Goal: Task Accomplishment & Management: Use online tool/utility

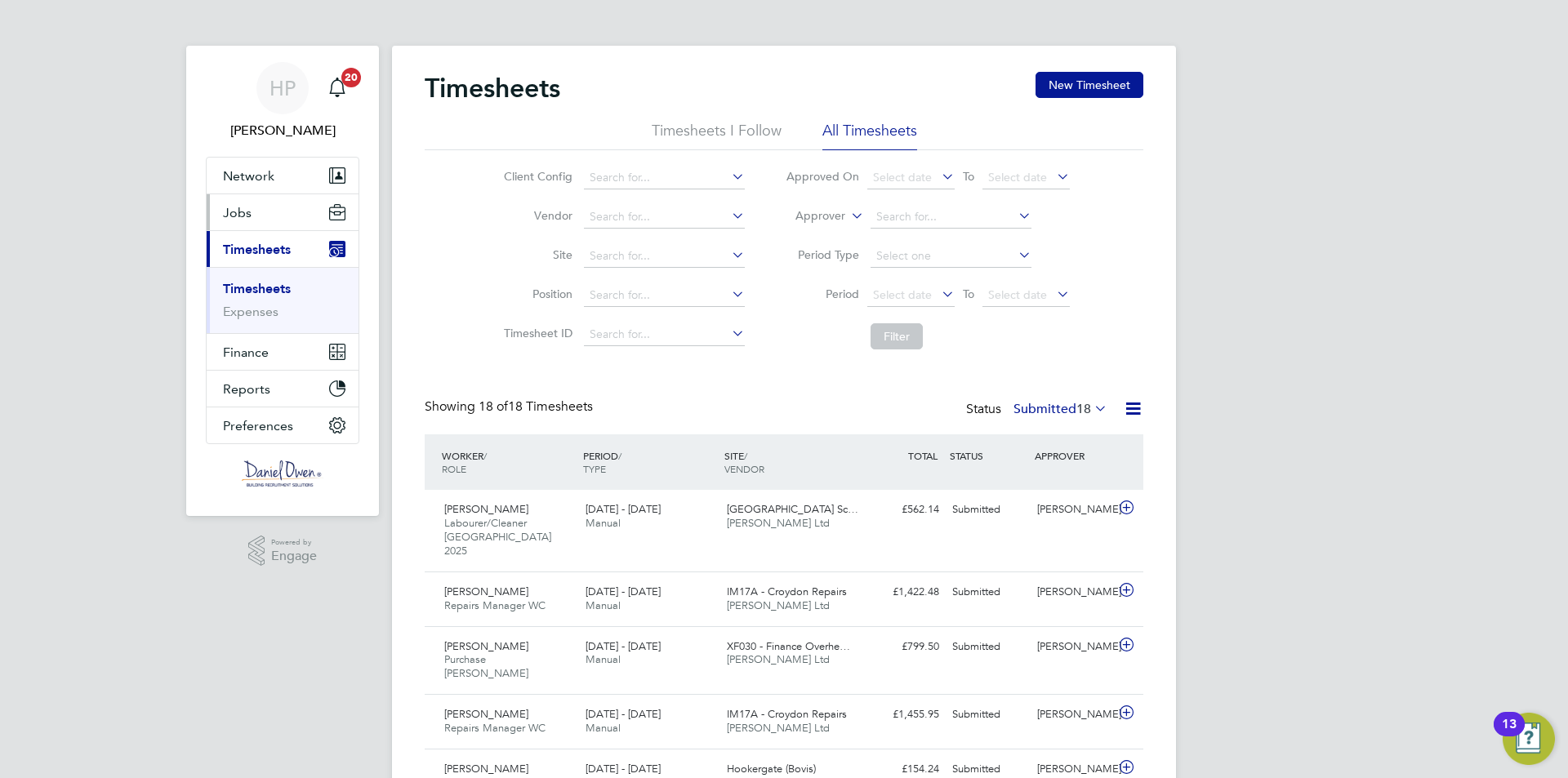
click at [273, 209] on button "Jobs" at bounding box center [282, 212] width 152 height 36
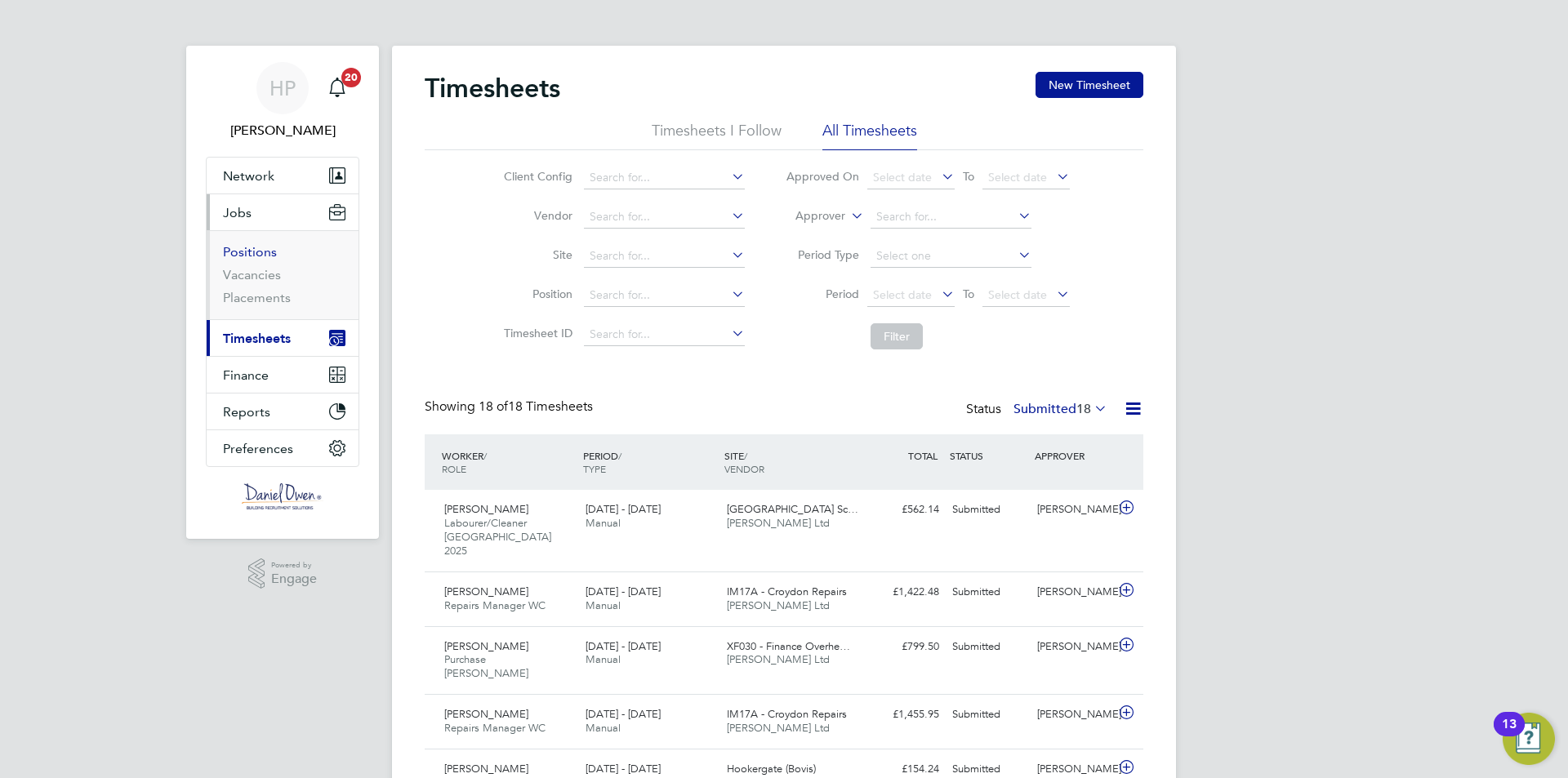
click at [254, 255] on link "Positions" at bounding box center [250, 252] width 54 height 16
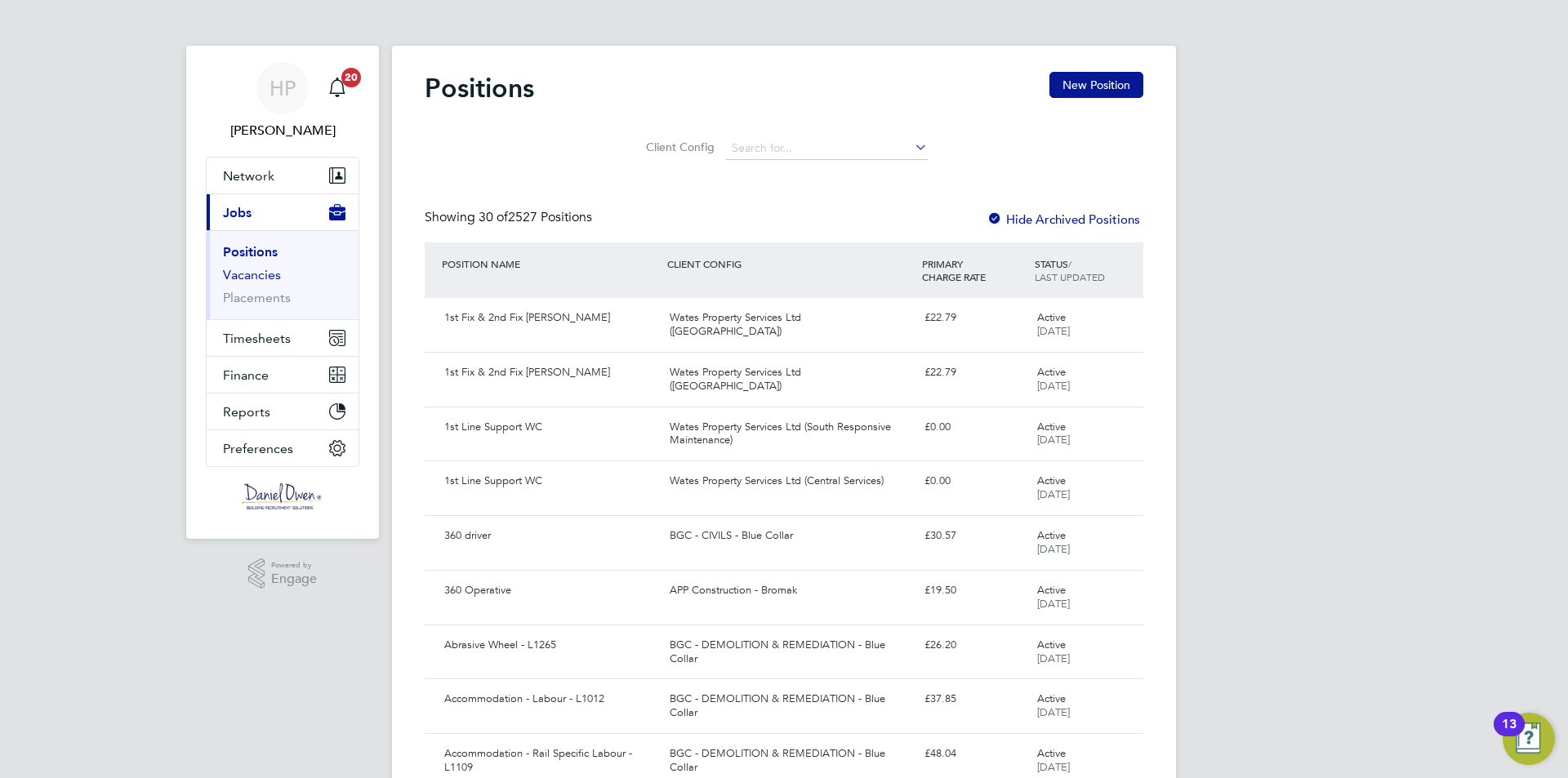
click at [258, 278] on link "Vacancies" at bounding box center [252, 275] width 58 height 16
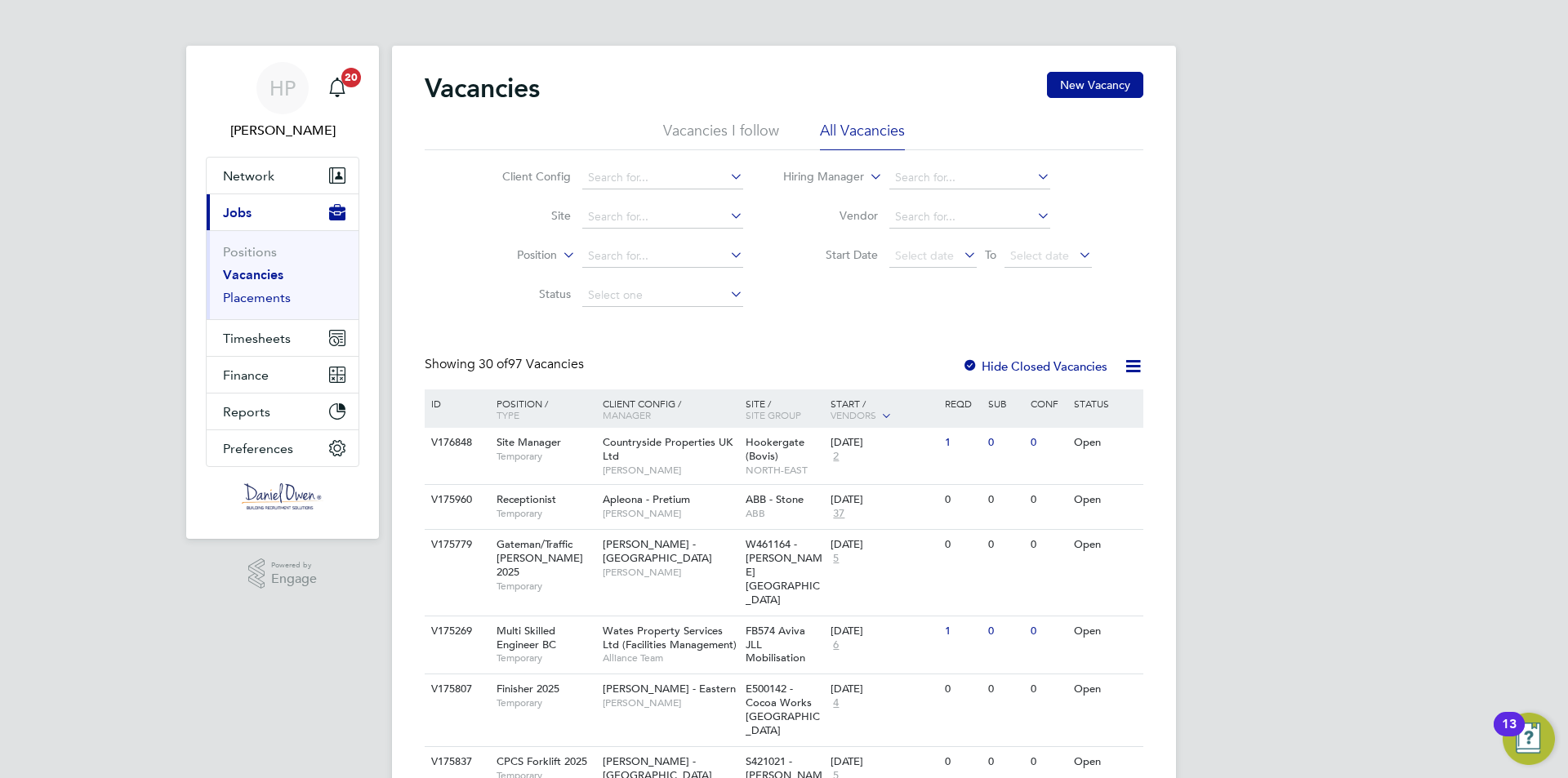
click at [261, 297] on link "Placements" at bounding box center [257, 298] width 68 height 16
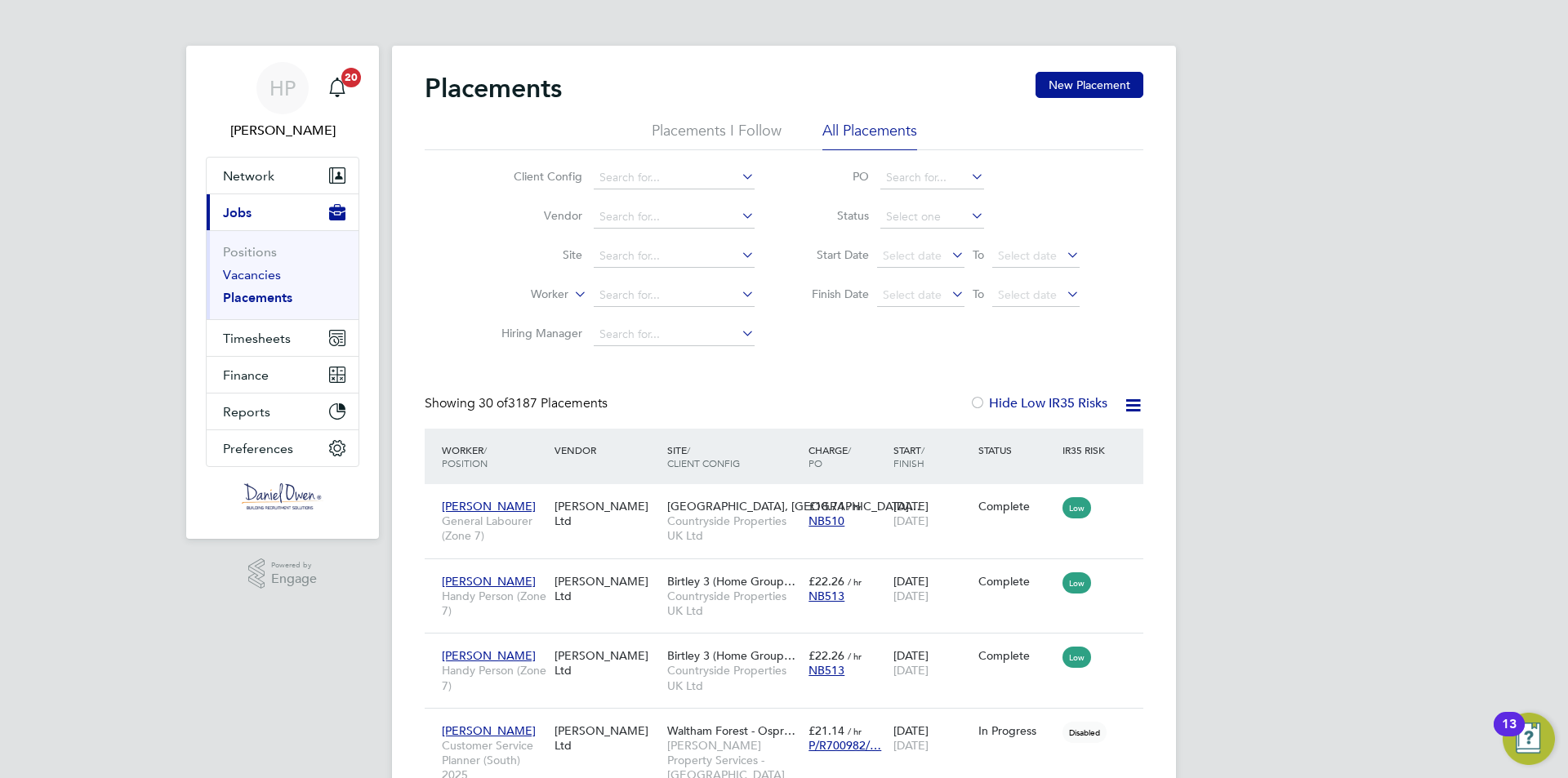
click at [265, 270] on link "Vacancies" at bounding box center [252, 275] width 58 height 16
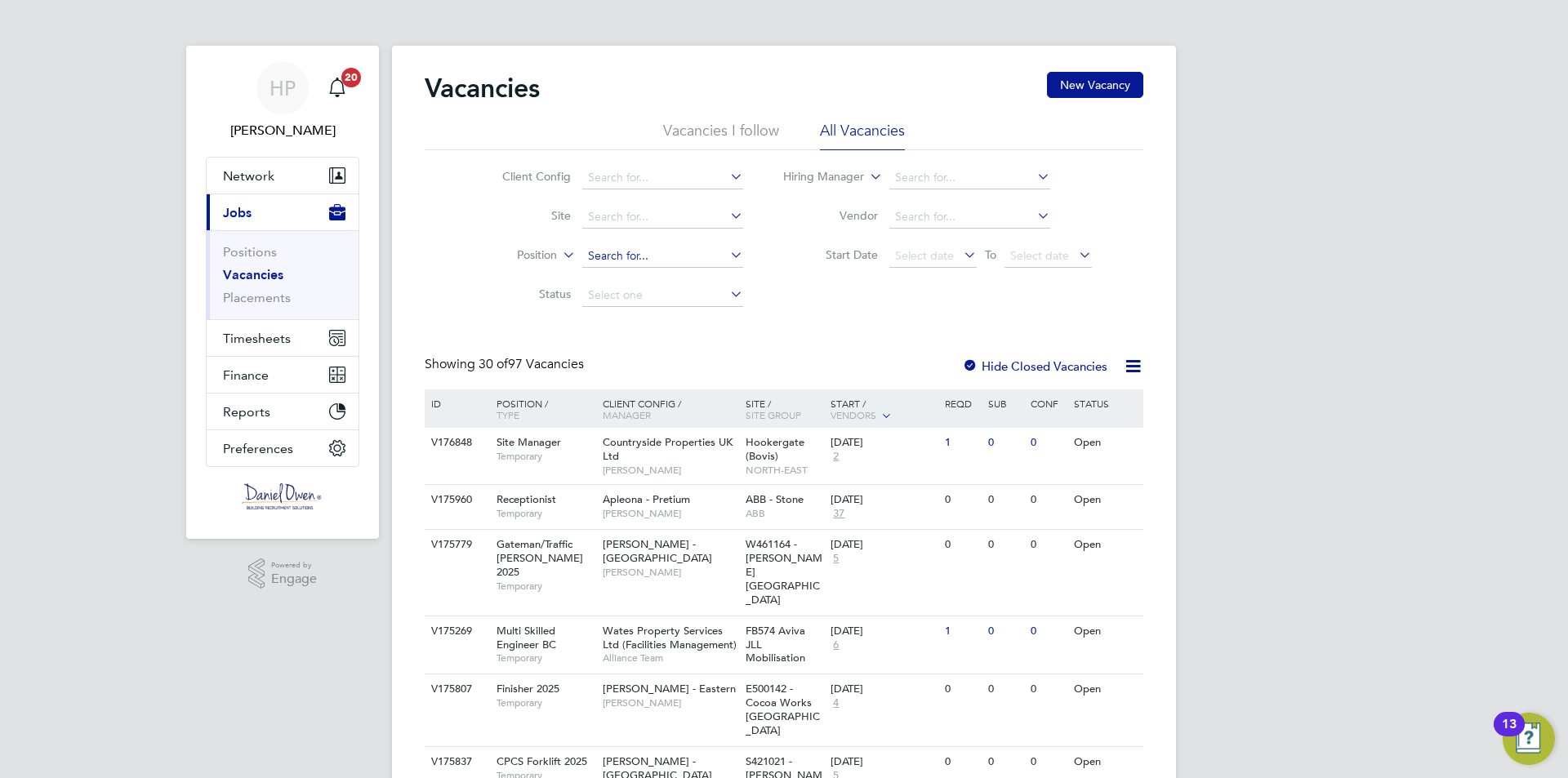
click at [605, 256] on input at bounding box center [662, 256] width 161 height 23
click at [243, 342] on span "Timesheets" at bounding box center [257, 339] width 68 height 16
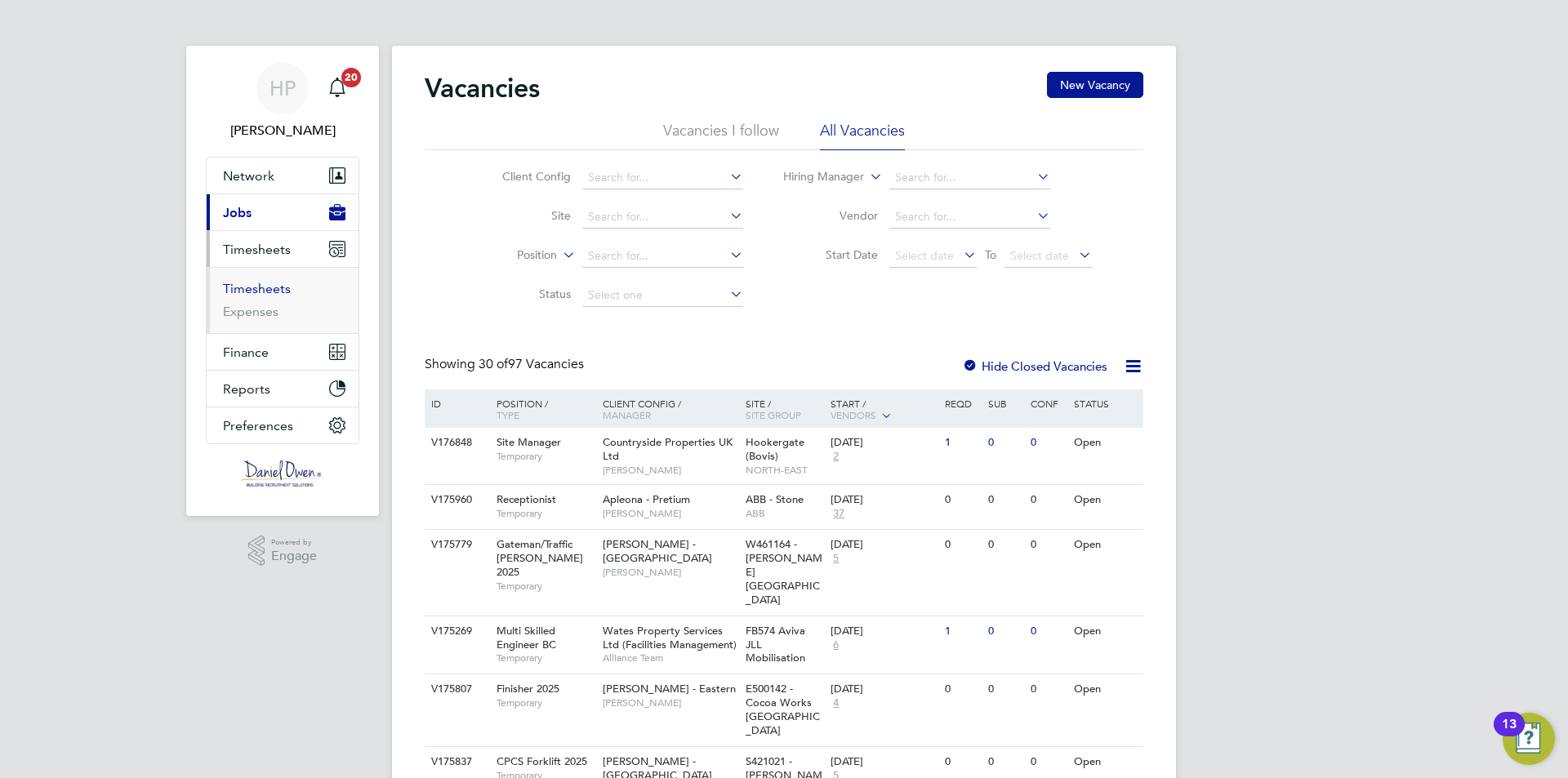
click at [271, 291] on link "Timesheets" at bounding box center [257, 289] width 68 height 16
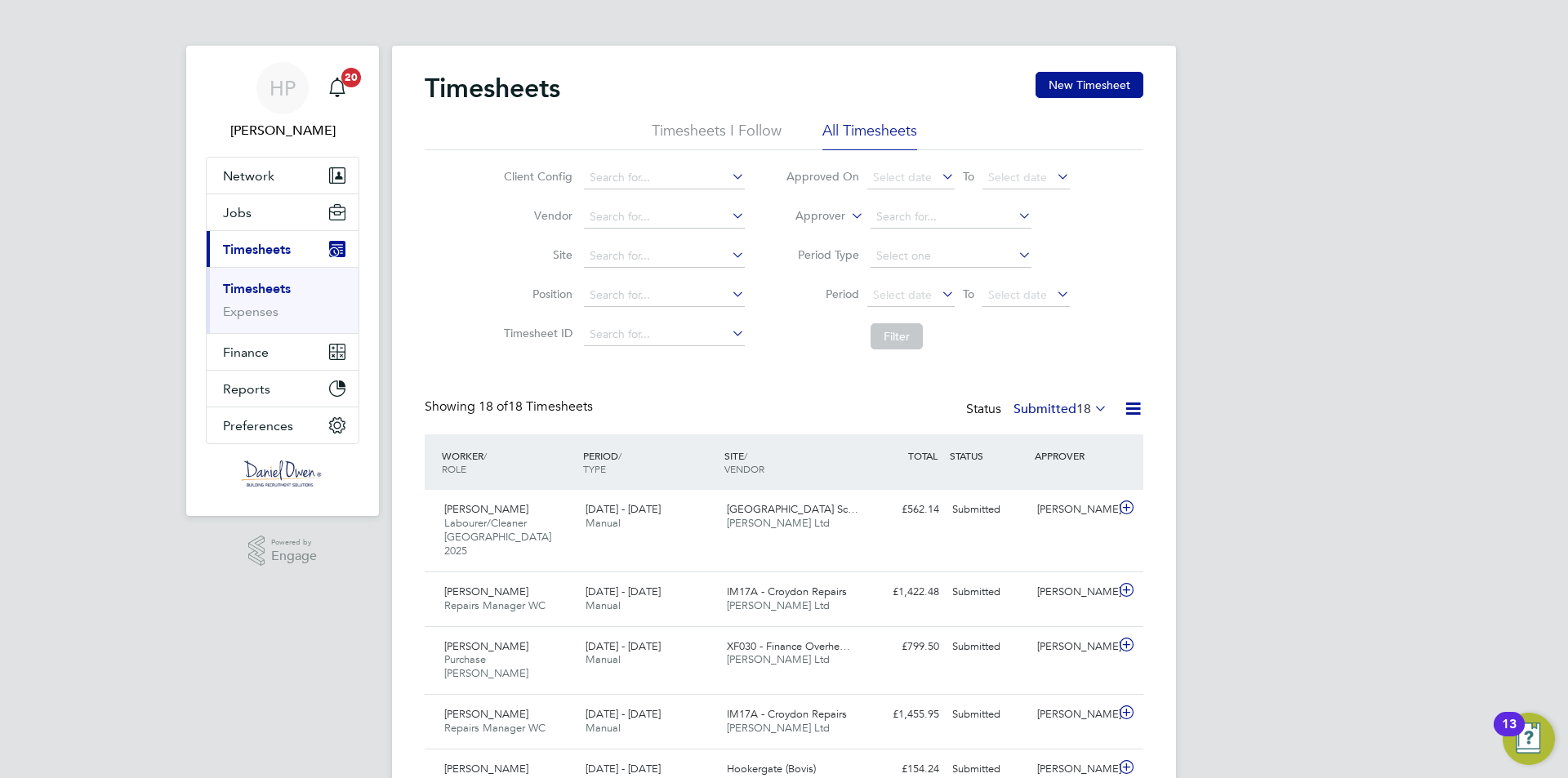
click at [938, 290] on icon at bounding box center [938, 293] width 0 height 23
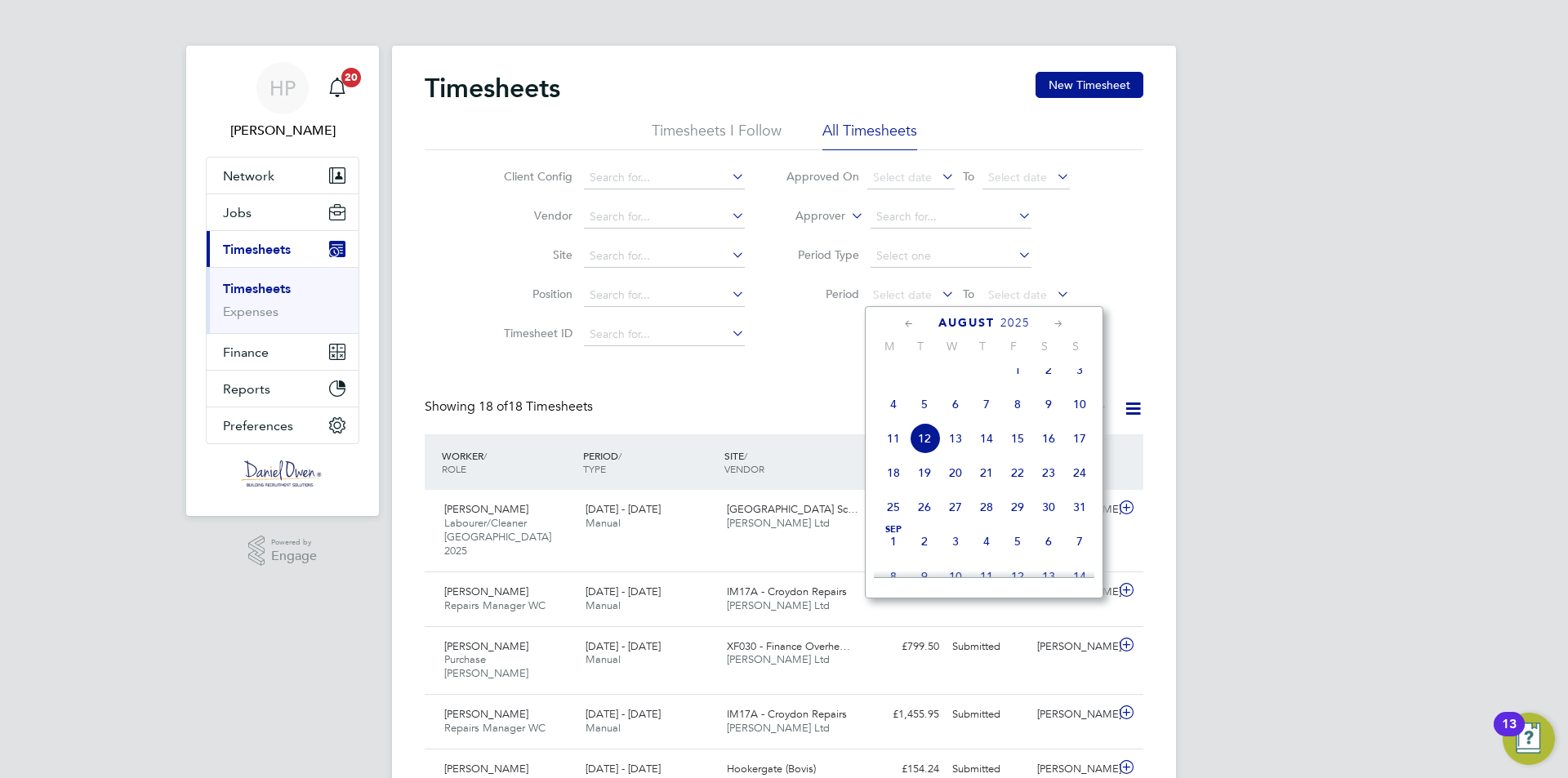
click at [884, 413] on span "4" at bounding box center [893, 405] width 31 height 31
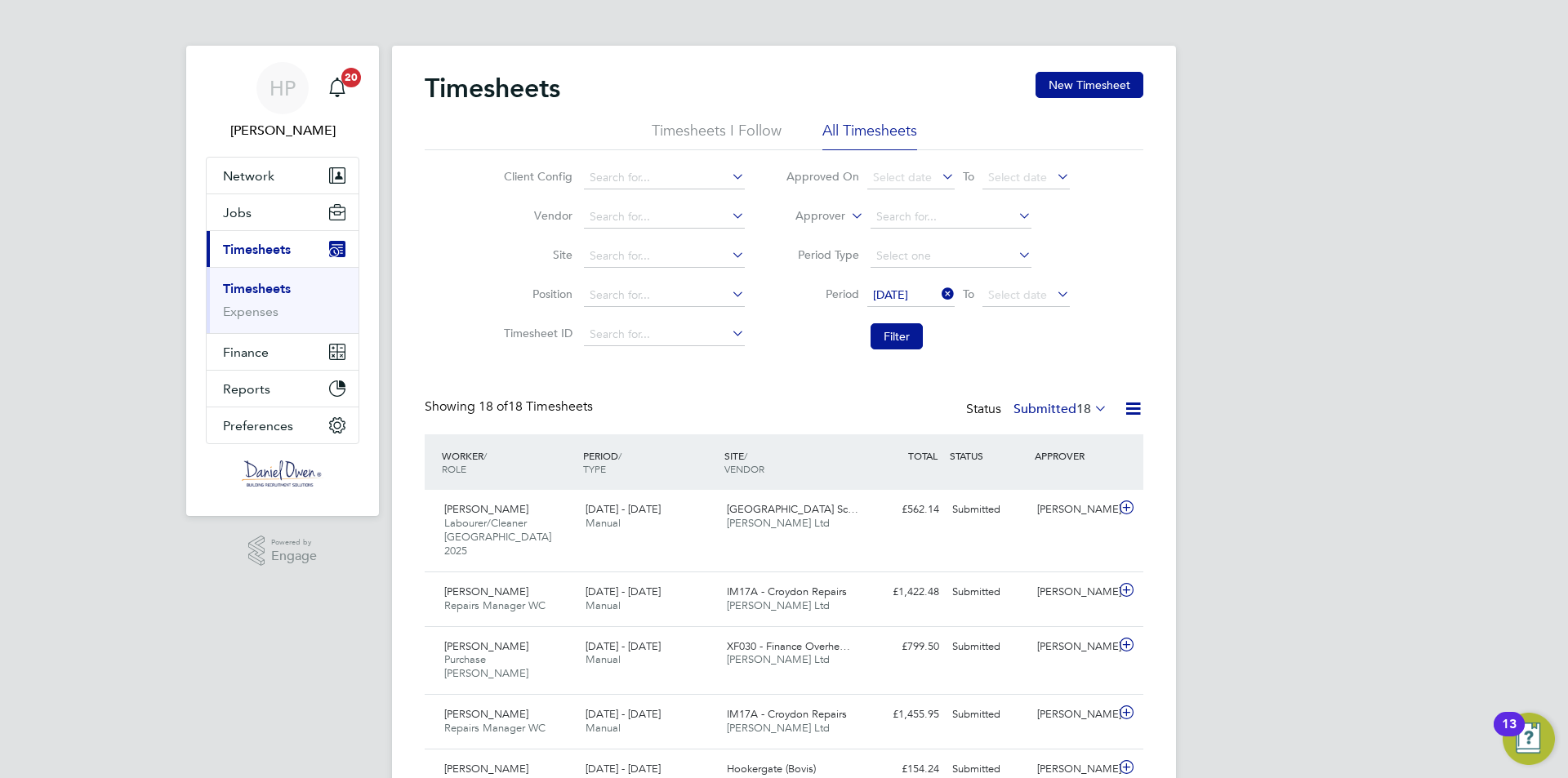
click at [1053, 296] on icon at bounding box center [1053, 293] width 0 height 23
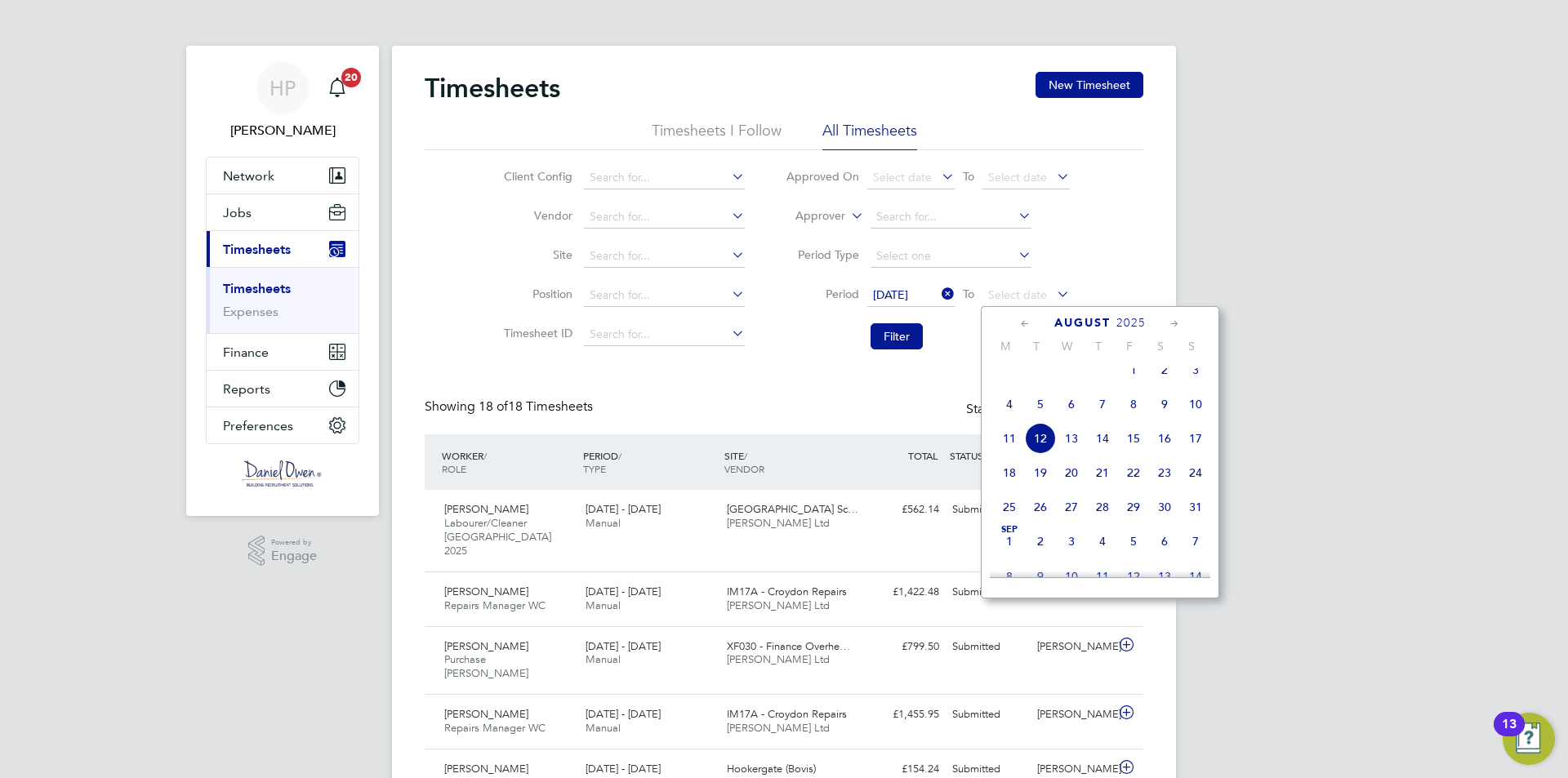
click at [1197, 413] on span "10" at bounding box center [1196, 405] width 31 height 31
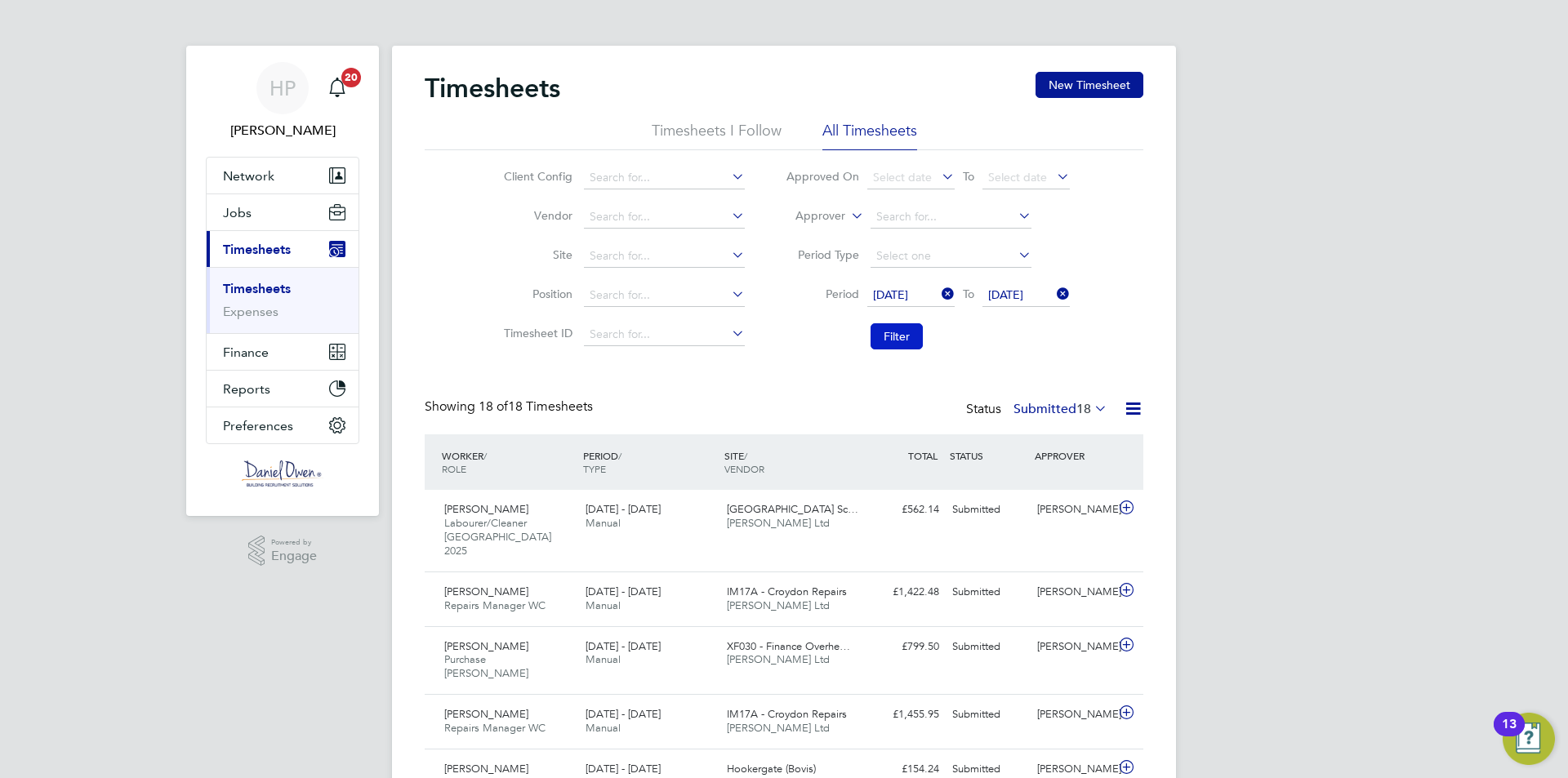
click at [887, 340] on button "Filter" at bounding box center [896, 336] width 52 height 26
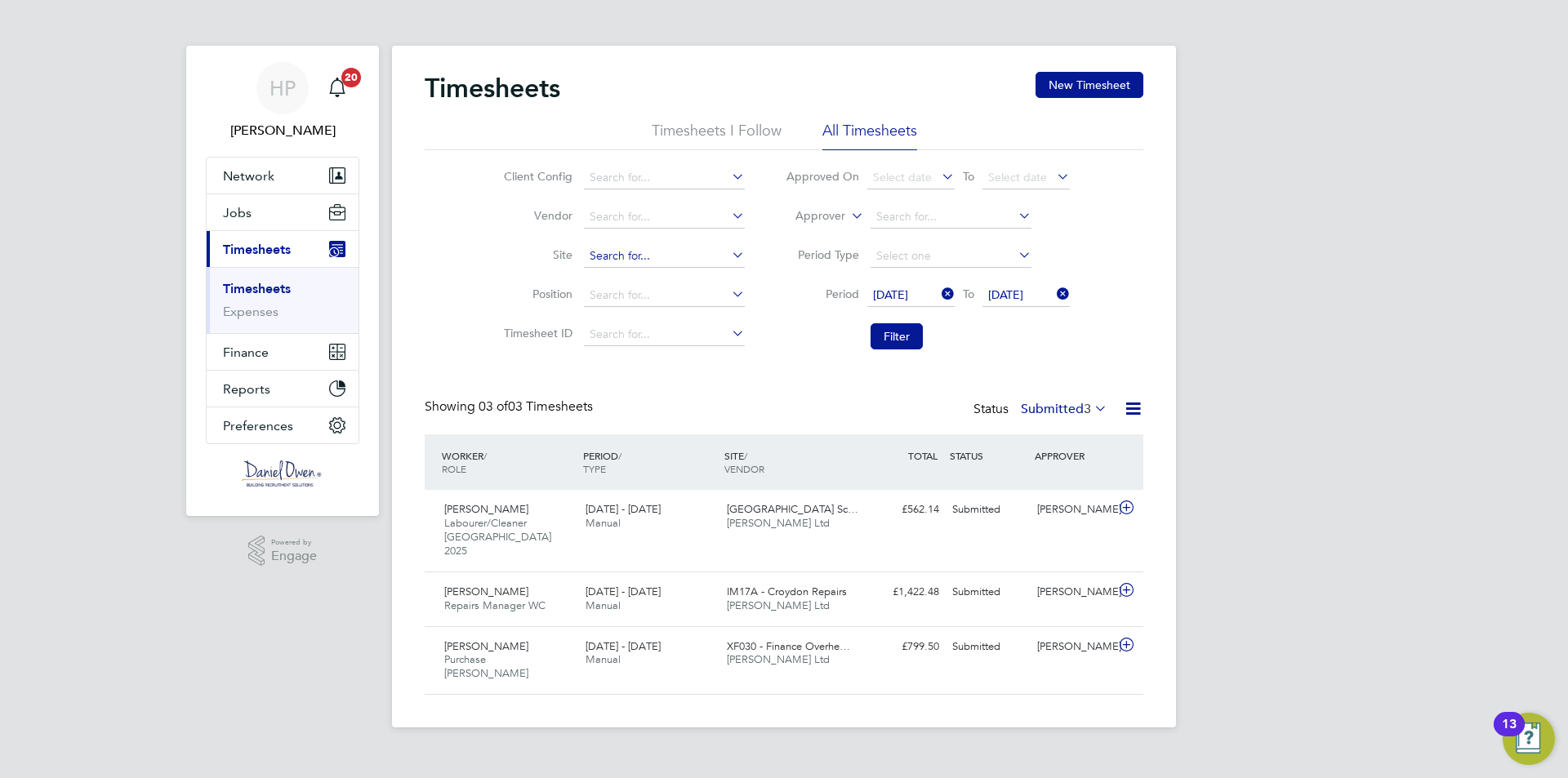
click at [616, 253] on input at bounding box center [664, 256] width 161 height 23
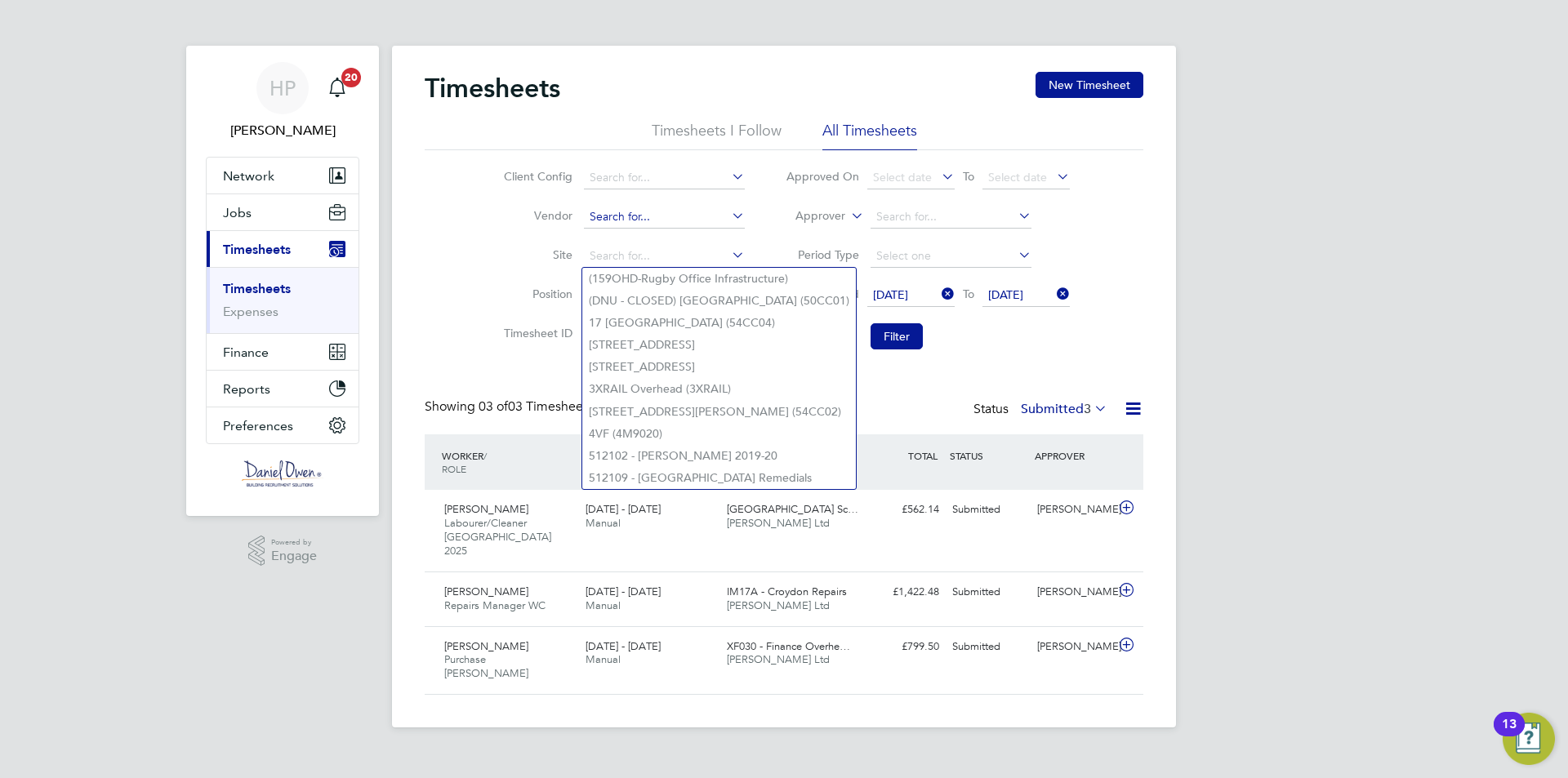
click at [630, 218] on input at bounding box center [664, 217] width 161 height 23
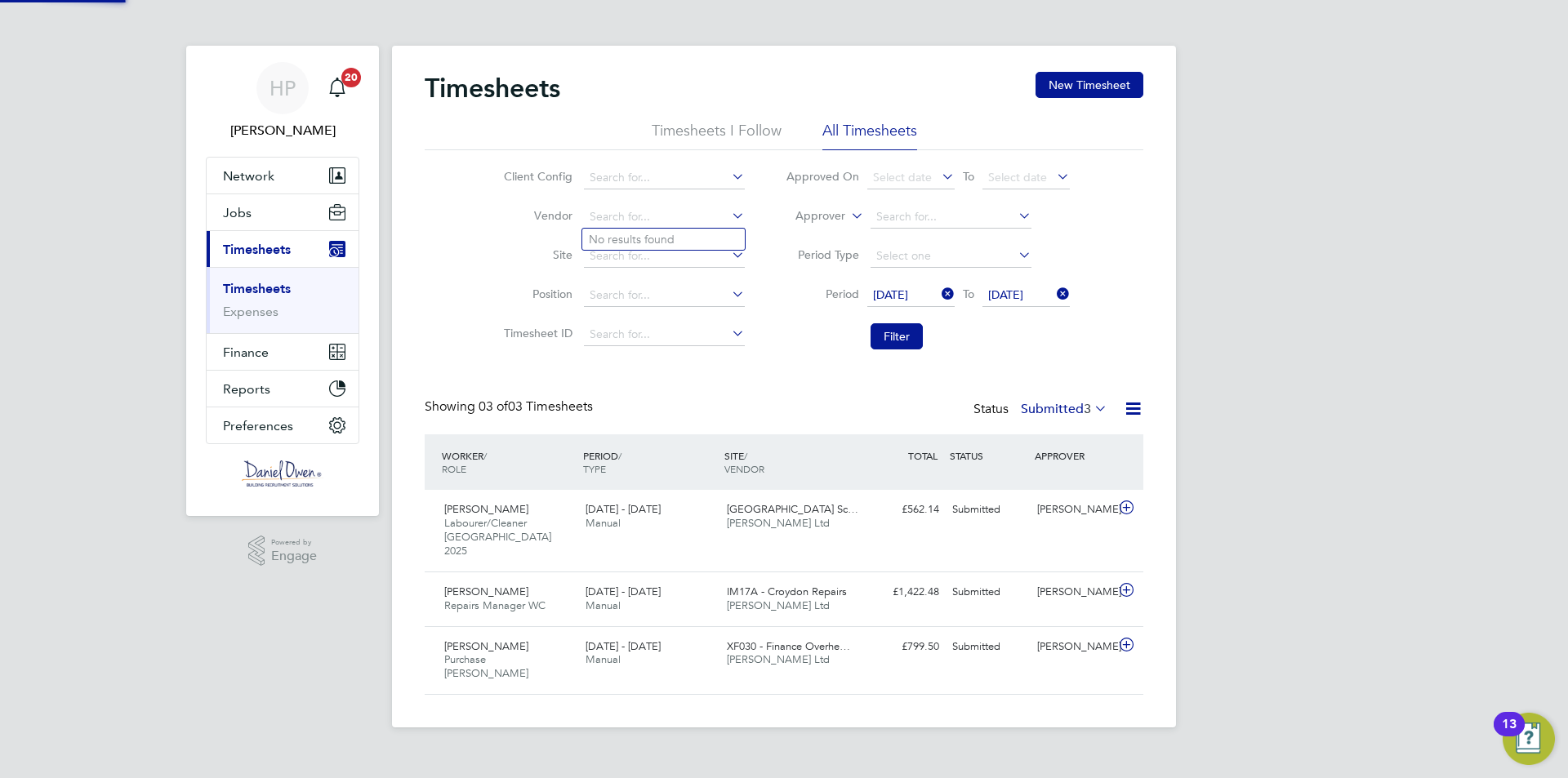
click at [528, 271] on li "Site" at bounding box center [622, 257] width 287 height 39
click at [628, 266] on input at bounding box center [664, 256] width 161 height 23
type input "c"
type input "t"
type input "p"
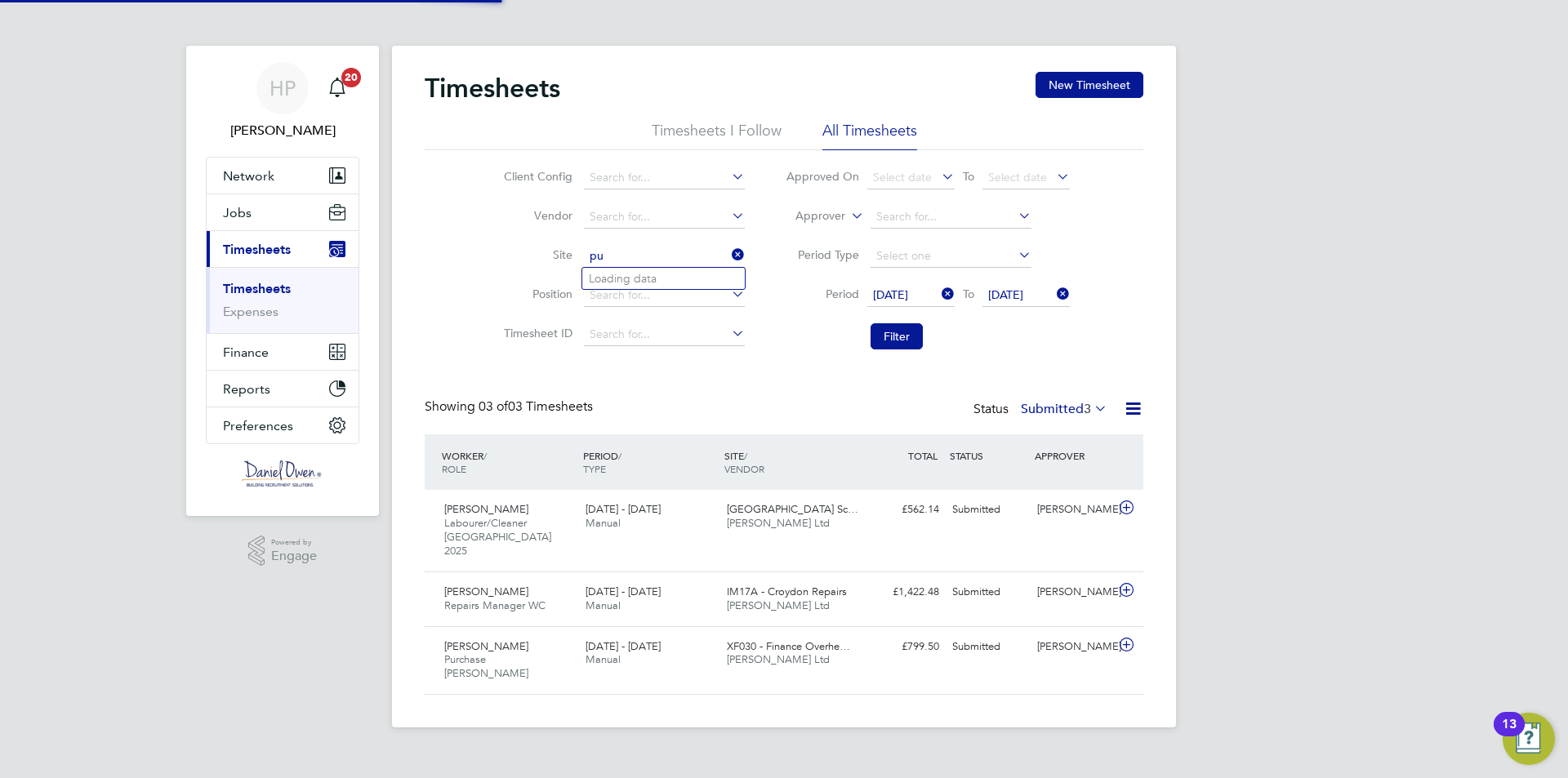
type input "p"
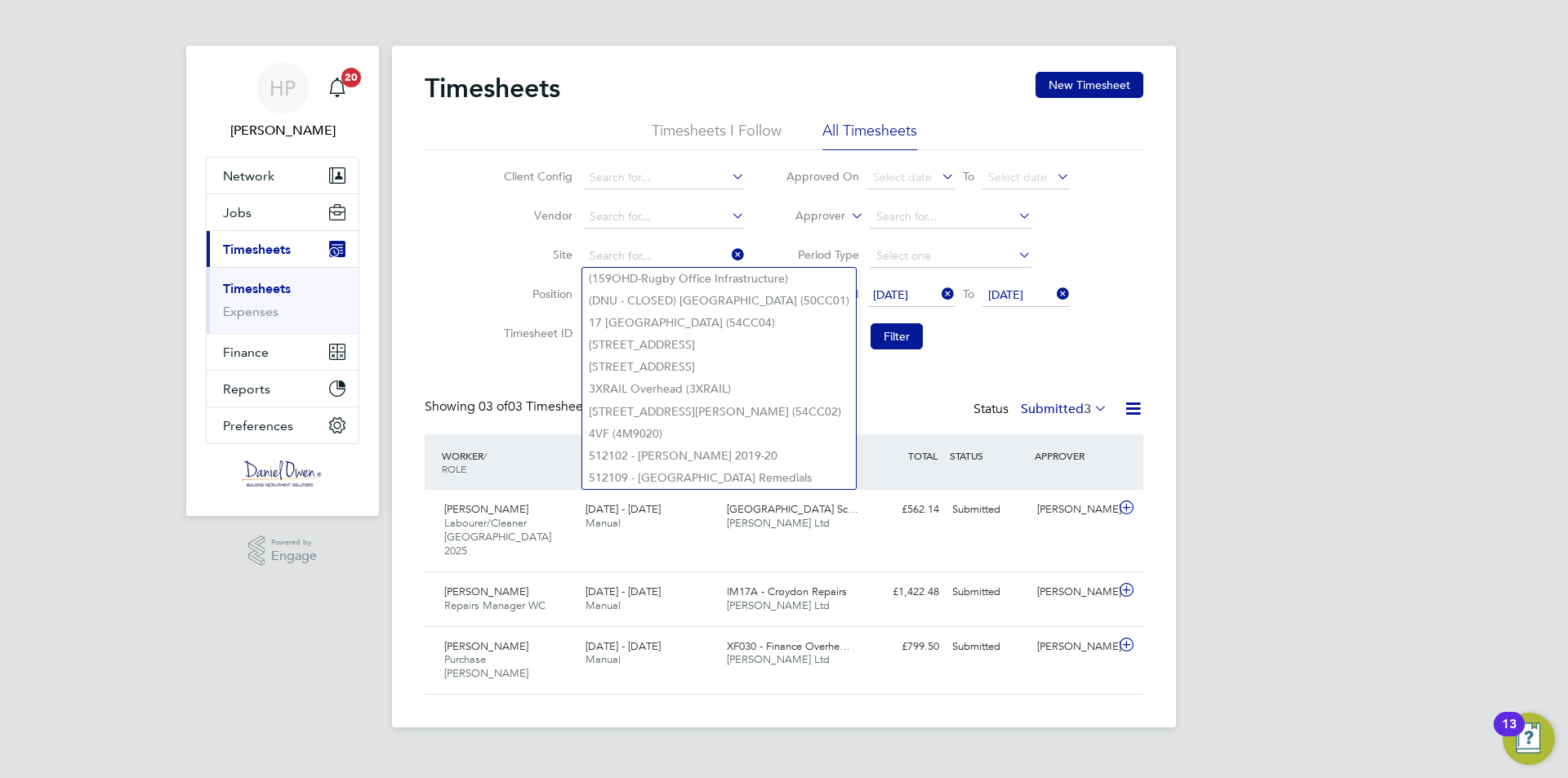
click at [729, 174] on icon at bounding box center [729, 175] width 0 height 23
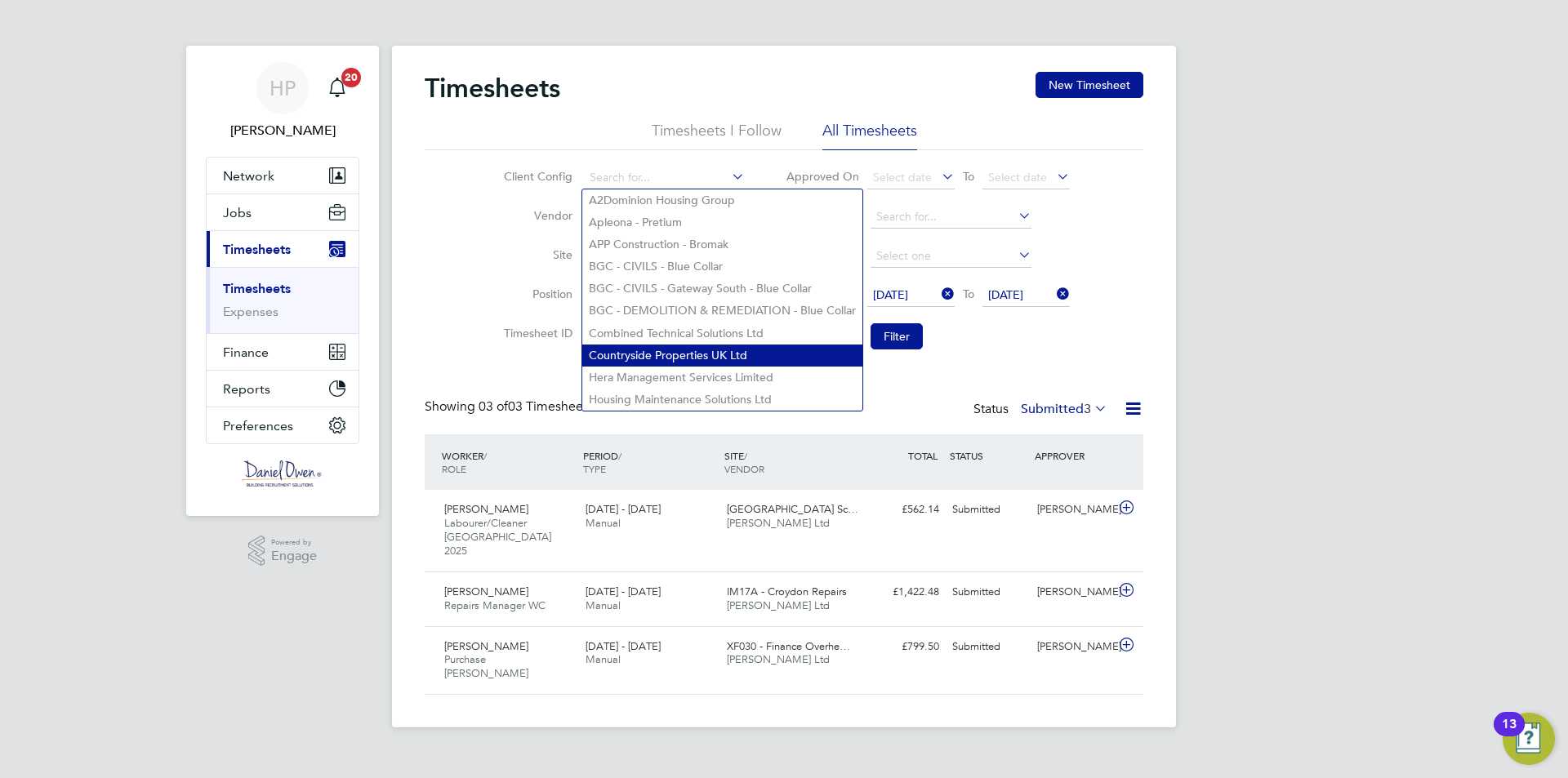
click at [685, 350] on li "Countryside Properties UK Ltd" at bounding box center [722, 356] width 280 height 23
type input "Countryside Properties UK Ltd"
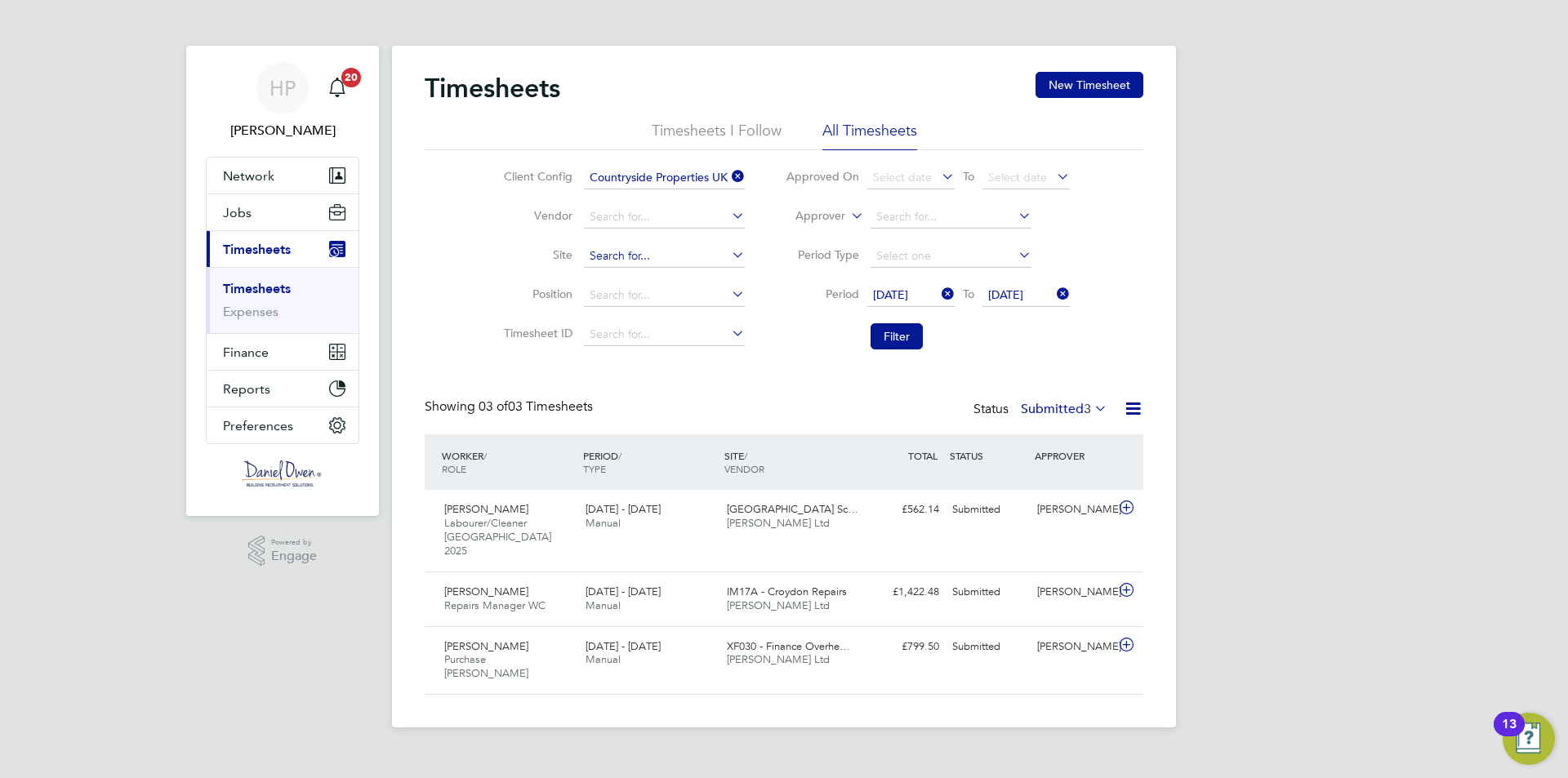
click at [724, 248] on input at bounding box center [664, 256] width 161 height 23
click at [705, 267] on li "Thames W [GEOGRAPHIC_DATA] (22CB03)" at bounding box center [696, 278] width 229 height 23
type input "[GEOGRAPHIC_DATA] (22CB03)"
click at [904, 342] on button "Filter" at bounding box center [896, 336] width 52 height 26
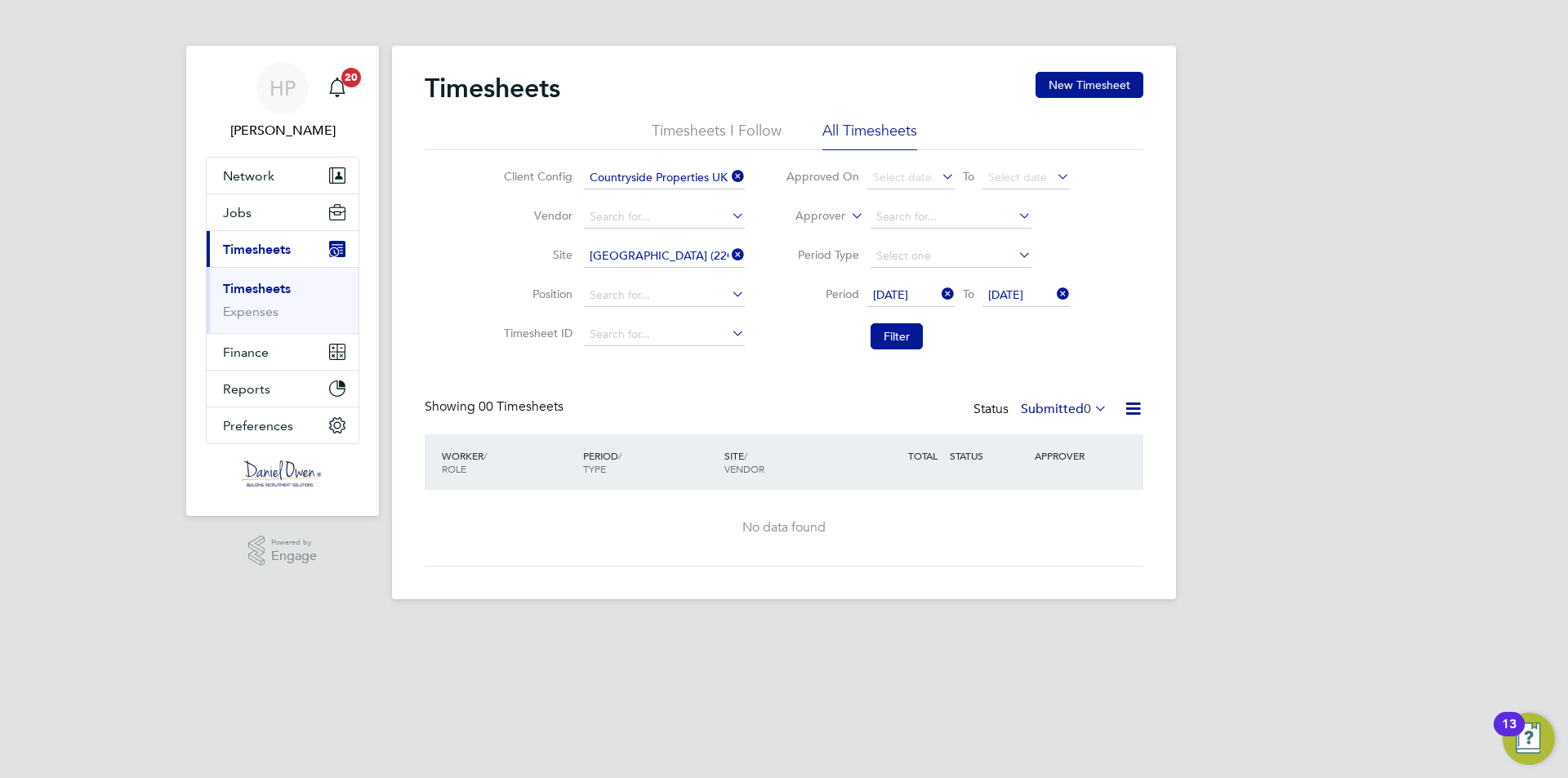
click at [908, 292] on span "[DATE]" at bounding box center [890, 294] width 35 height 15
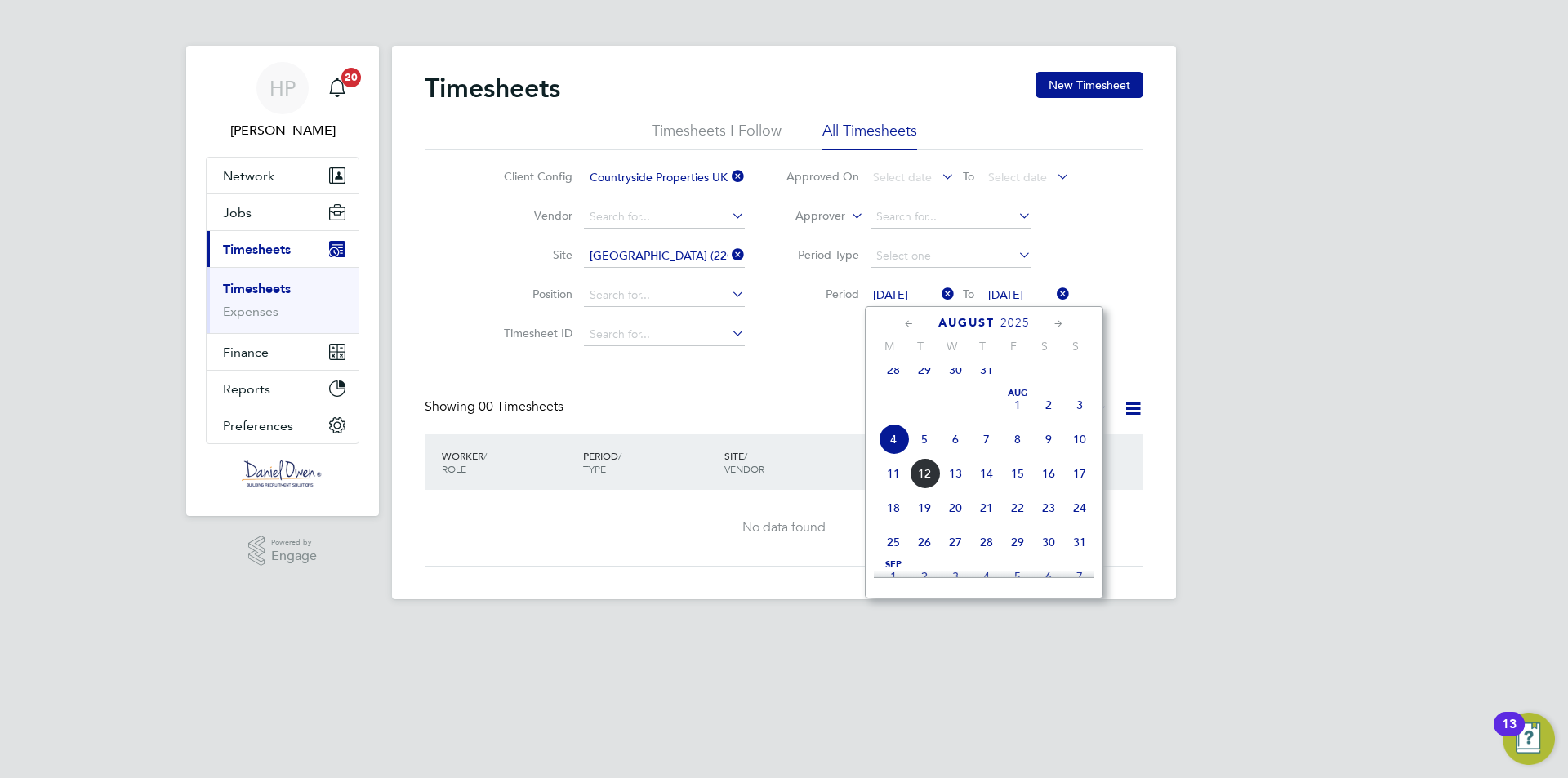
click at [1091, 231] on div "Client Config Countryside Properties UK Ltd Vendor Site [GEOGRAPHIC_DATA] (22CB…" at bounding box center [784, 254] width 719 height 208
